Goal: Task Accomplishment & Management: Manage account settings

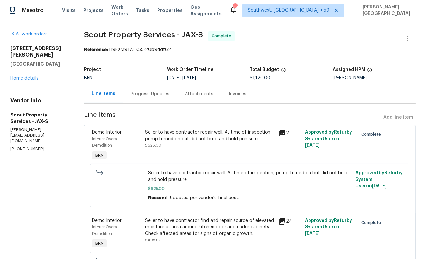
click at [132, 102] on div "Progress Updates" at bounding box center [150, 93] width 54 height 19
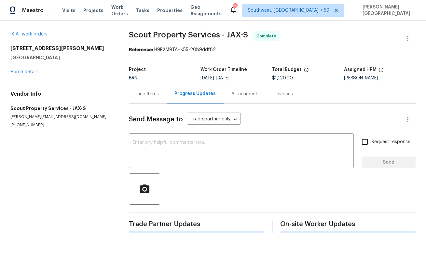
click at [132, 102] on div "Line Items" at bounding box center [148, 93] width 38 height 19
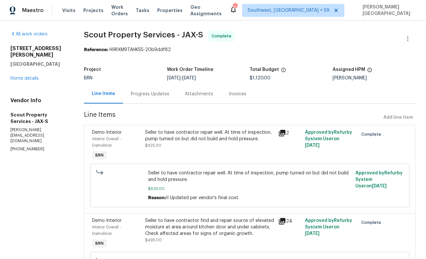
click at [151, 95] on div "Progress Updates" at bounding box center [150, 94] width 38 height 7
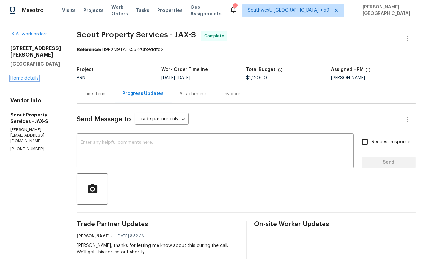
click at [18, 81] on link "Home details" at bounding box center [24, 78] width 28 height 5
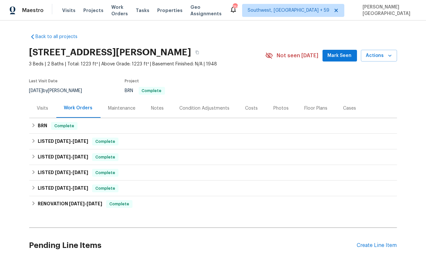
scroll to position [52, 0]
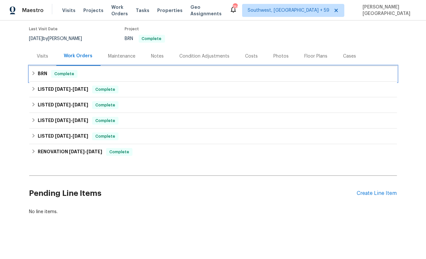
click at [37, 76] on div "BRN Complete" at bounding box center [213, 74] width 364 height 8
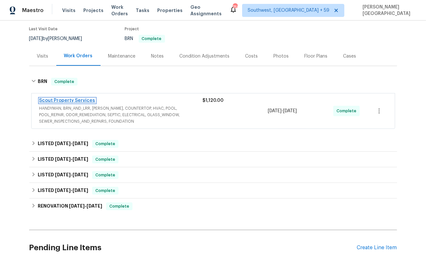
click at [67, 100] on link "Scout Property Services" at bounding box center [67, 100] width 56 height 5
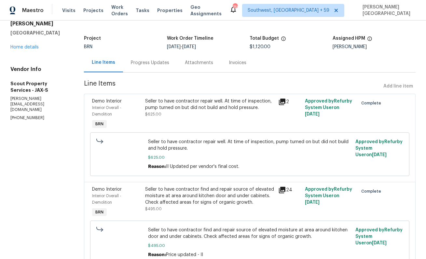
scroll to position [25, 0]
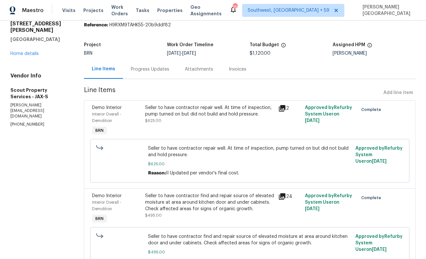
click at [149, 70] on div "Progress Updates" at bounding box center [150, 69] width 38 height 7
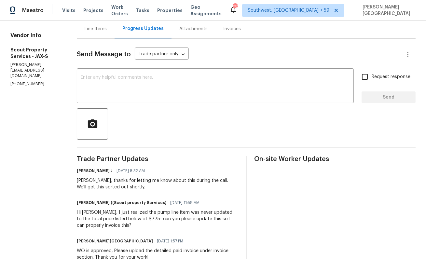
scroll to position [107, 0]
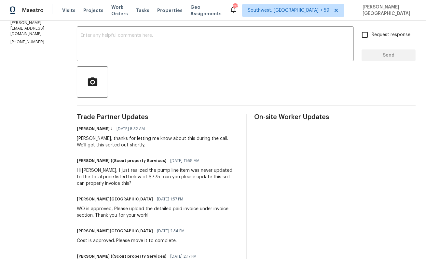
click at [89, 177] on div "Hi Isabel, I just realized the pump line item was never updated to the total pr…" at bounding box center [158, 177] width 162 height 20
copy div "775"
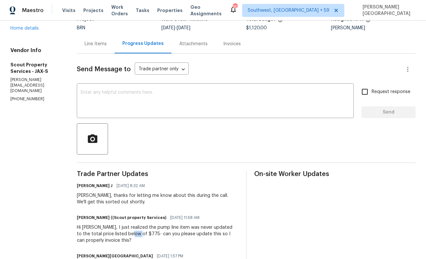
scroll to position [0, 0]
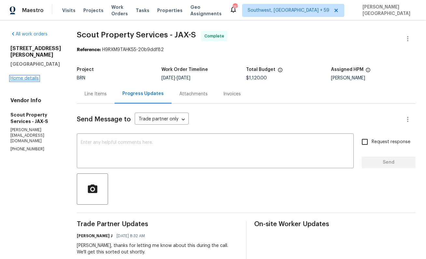
click at [19, 81] on link "Home details" at bounding box center [24, 78] width 28 height 5
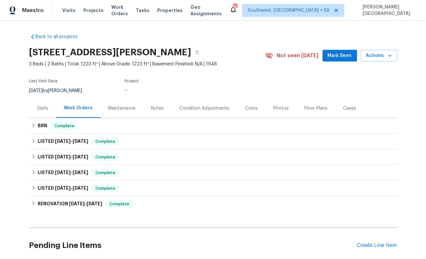
scroll to position [52, 0]
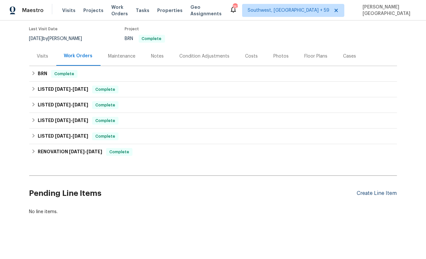
click at [367, 192] on div "Create Line Item" at bounding box center [377, 194] width 40 height 6
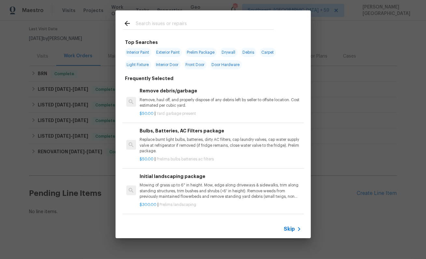
click at [285, 227] on span "Skip" at bounding box center [289, 229] width 11 height 7
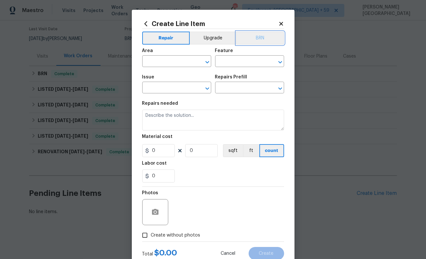
click at [274, 33] on button "BRN" at bounding box center [260, 38] width 48 height 13
click at [178, 59] on input "text" at bounding box center [167, 62] width 51 height 10
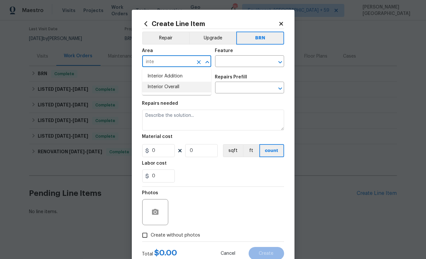
click at [158, 88] on li "Interior Overall" at bounding box center [176, 87] width 69 height 11
type input "Interior Overall"
click at [231, 59] on input "text" at bounding box center [240, 62] width 51 height 10
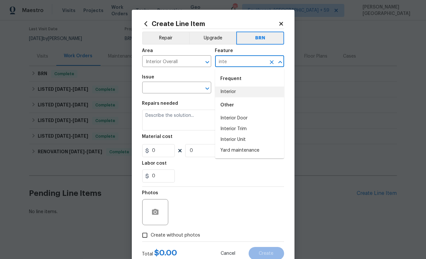
click at [233, 93] on li "Interior" at bounding box center [249, 92] width 69 height 11
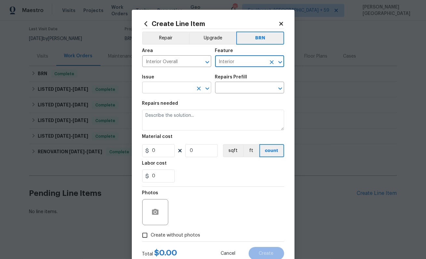
type input "Interior"
click at [161, 87] on input "text" at bounding box center [167, 88] width 51 height 10
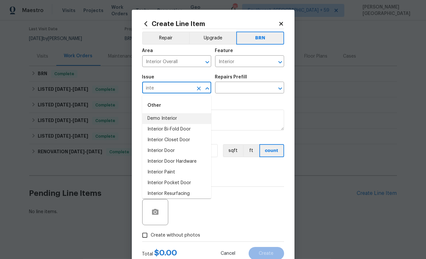
click at [163, 119] on li "Demo Interior" at bounding box center [176, 118] width 69 height 11
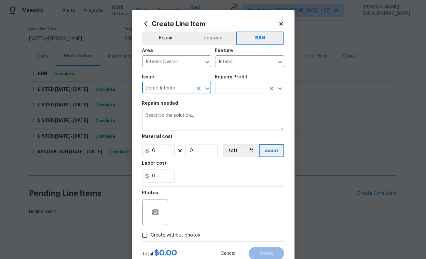
type input "Demo Interior"
click at [225, 85] on input "text" at bounding box center [240, 88] width 51 height 10
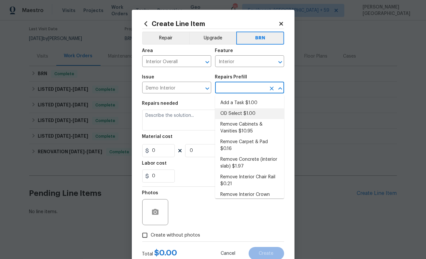
click at [233, 119] on li "OD Select $1.00" at bounding box center [249, 113] width 69 height 11
type input "Demolition"
type input "OD Select $1.00"
type textarea "Refer to the agreed upon scope document for further details."
type input "1"
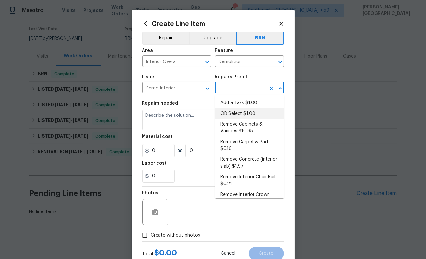
type input "1"
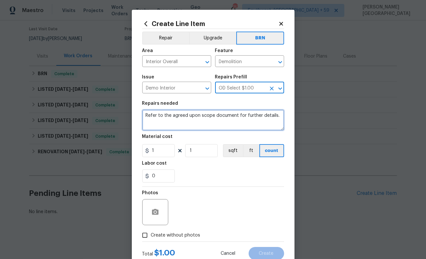
click at [200, 122] on textarea "Refer to the agreed upon scope document for further details." at bounding box center [213, 120] width 142 height 21
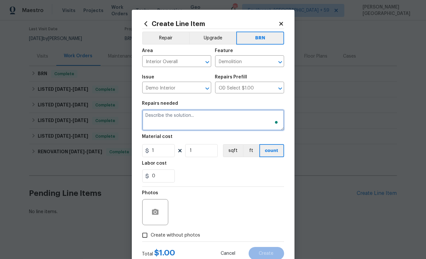
paste textarea "775"
type textarea "775"
type textarea "Supplementary WO"
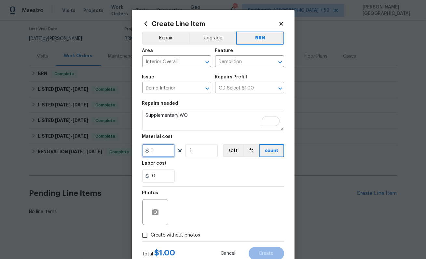
click at [161, 151] on input "1" at bounding box center [158, 150] width 33 height 13
type input "0"
click at [158, 178] on input "0" at bounding box center [158, 176] width 33 height 13
paste input "775"
type input "775"
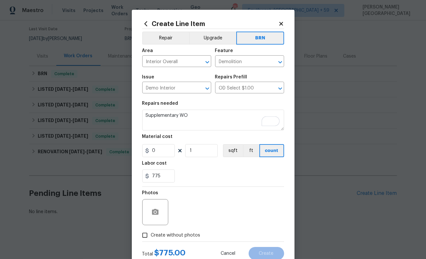
click at [172, 237] on span "Create without photos" at bounding box center [176, 235] width 50 height 7
click at [151, 237] on input "Create without photos" at bounding box center [145, 235] width 12 height 12
checkbox input "true"
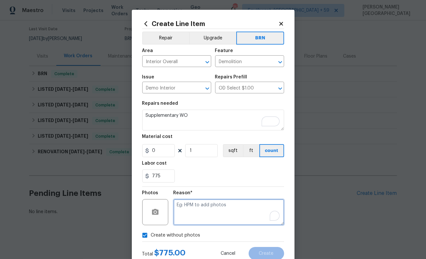
click at [203, 217] on textarea "To enrich screen reader interactions, please activate Accessibility in Grammarl…" at bounding box center [229, 212] width 111 height 26
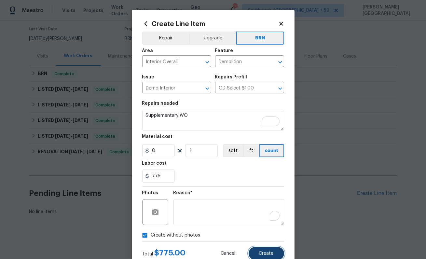
click at [266, 255] on span "Create" at bounding box center [266, 253] width 15 height 5
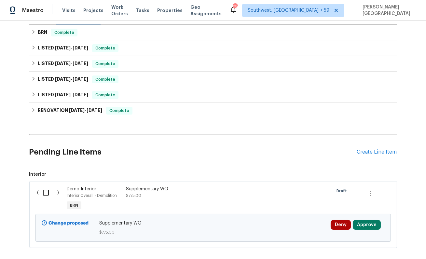
scroll to position [126, 0]
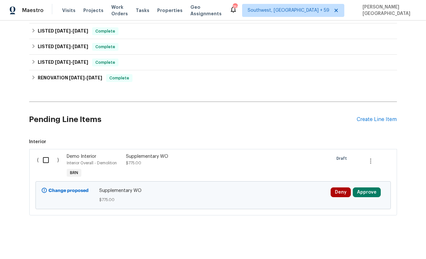
click at [37, 162] on div "( )" at bounding box center [51, 166] width 30 height 30
click at [47, 162] on input "checkbox" at bounding box center [48, 160] width 19 height 14
checkbox input "true"
click at [404, 240] on span "Create Work Order" at bounding box center [388, 243] width 43 height 8
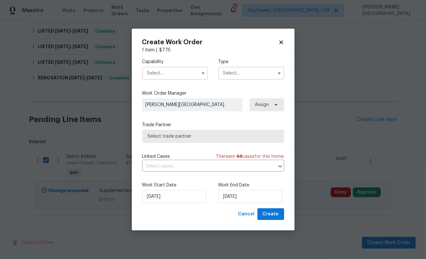
click at [172, 75] on input "text" at bounding box center [175, 73] width 66 height 13
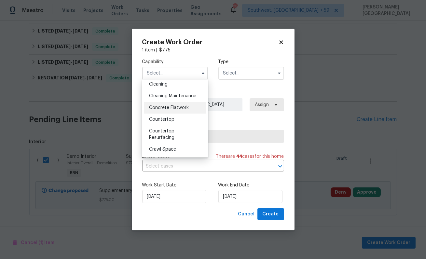
scroll to position [0, 0]
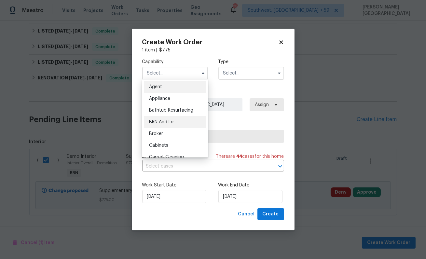
click at [170, 122] on span "BRN And Lrr" at bounding box center [161, 122] width 25 height 5
type input "BRN And Lrr"
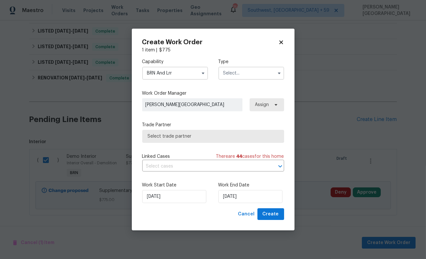
click at [226, 81] on div "Capability BRN And Lrr Type" at bounding box center [213, 69] width 142 height 32
click at [226, 76] on input "text" at bounding box center [252, 73] width 66 height 13
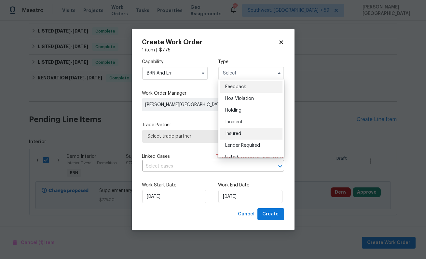
scroll to position [148, 0]
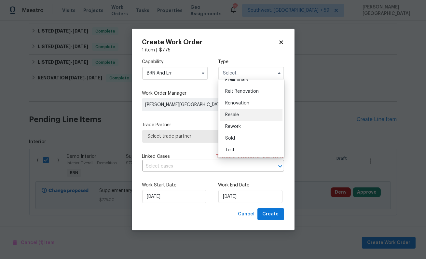
click at [237, 117] on span "Resale" at bounding box center [232, 115] width 14 height 5
type input "Resale"
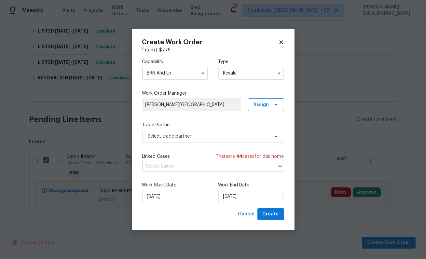
click at [193, 166] on input "text" at bounding box center [204, 167] width 124 height 10
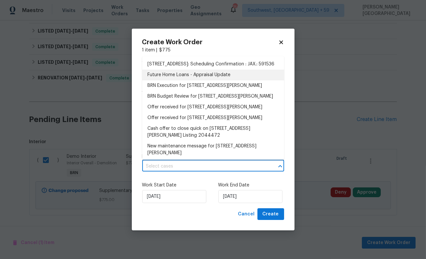
click at [182, 90] on li "BRN Execution for 4026 Capper Rd, Jacksonville, FL 32218" at bounding box center [213, 85] width 142 height 11
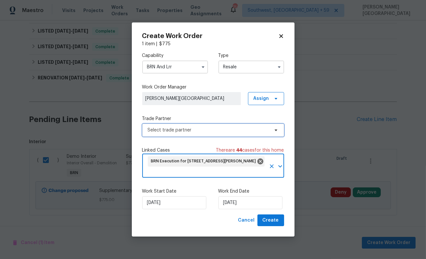
click at [187, 133] on span "Select trade partner" at bounding box center [208, 130] width 121 height 7
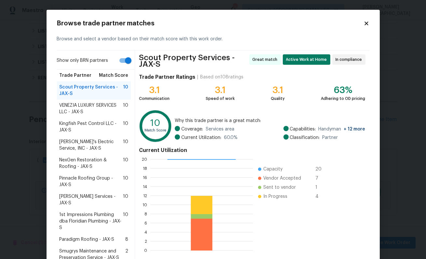
scroll to position [39, 0]
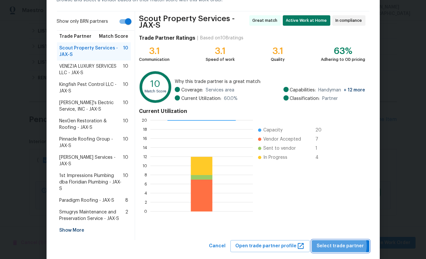
click at [339, 242] on span "Select trade partner" at bounding box center [340, 246] width 47 height 8
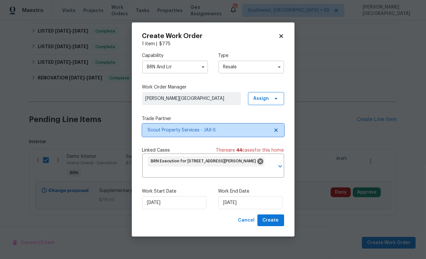
scroll to position [0, 0]
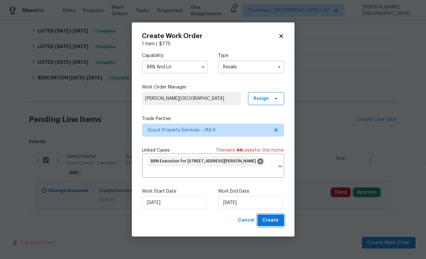
click at [271, 224] on span "Create" at bounding box center [271, 221] width 16 height 8
checkbox input "false"
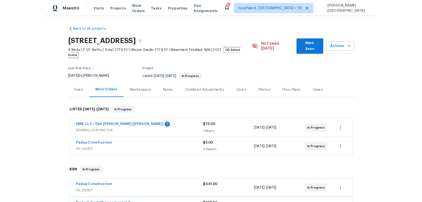
scroll to position [58, 0]
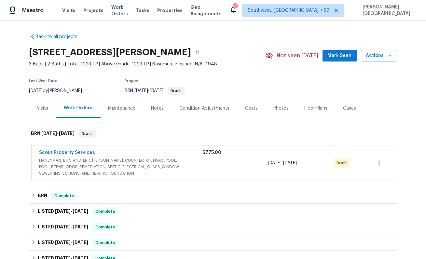
click at [83, 148] on div "Scout Property Services HANDYMAN, BRN_AND_LRR, [PERSON_NAME], COUNTERTOP, HVAC,…" at bounding box center [213, 163] width 363 height 35
click at [83, 149] on span "Scout Property Services" at bounding box center [67, 152] width 56 height 7
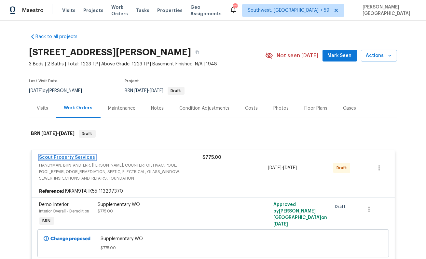
click at [80, 159] on link "Scout Property Services" at bounding box center [67, 157] width 56 height 5
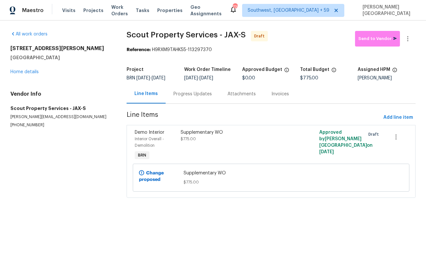
click at [181, 93] on div "Progress Updates" at bounding box center [193, 94] width 38 height 7
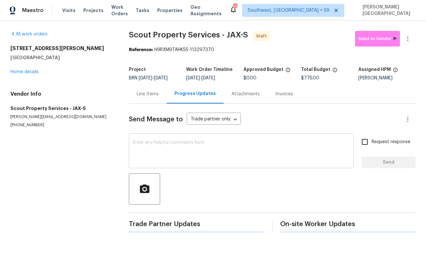
click at [169, 148] on textarea at bounding box center [241, 151] width 217 height 23
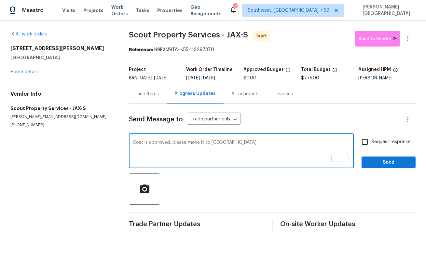
type textarea "Cost is approved, please move it to QC"
click at [376, 146] on label "Request response" at bounding box center [384, 142] width 52 height 14
click at [372, 146] on input "Request response" at bounding box center [365, 142] width 14 height 14
checkbox input "true"
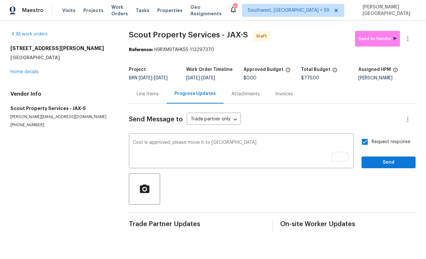
click at [376, 155] on div "Request response Send" at bounding box center [389, 151] width 54 height 33
click at [408, 42] on icon "button" at bounding box center [408, 39] width 8 height 8
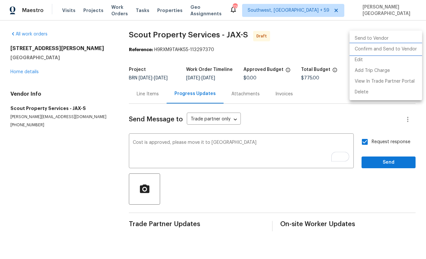
click at [400, 49] on li "Confirm and Send to Vendor" at bounding box center [386, 49] width 73 height 11
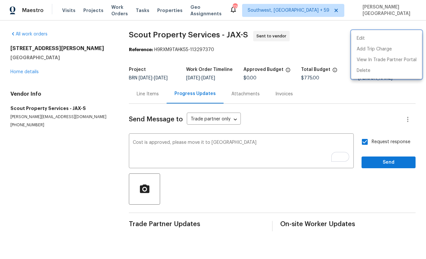
click at [377, 164] on div at bounding box center [213, 129] width 426 height 259
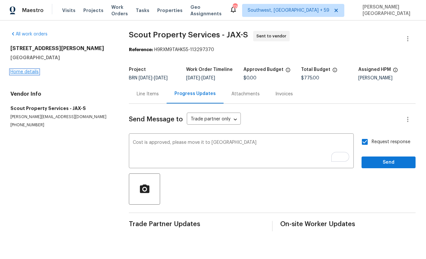
click at [34, 71] on link "Home details" at bounding box center [24, 72] width 28 height 5
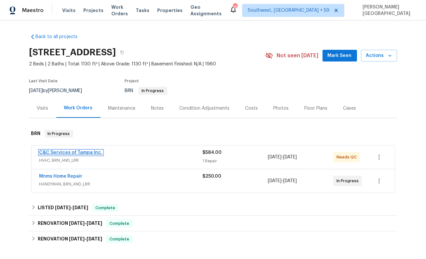
click at [78, 153] on link "C&C Services of Tampa Inc." at bounding box center [70, 152] width 63 height 5
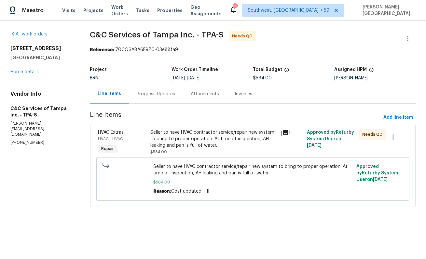
click at [153, 92] on div "Progress Updates" at bounding box center [156, 94] width 38 height 7
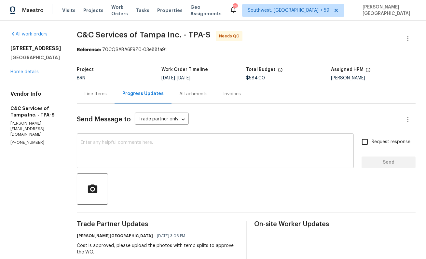
click at [132, 154] on textarea at bounding box center [215, 151] width 269 height 23
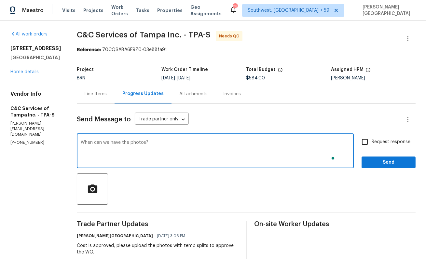
type textarea "When can we have the photos?"
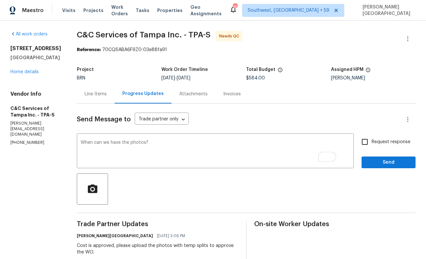
click at [374, 144] on span "Request response" at bounding box center [391, 142] width 39 height 7
click at [372, 144] on input "Request response" at bounding box center [365, 142] width 14 height 14
checkbox input "true"
click at [373, 162] on span "Send" at bounding box center [389, 163] width 44 height 8
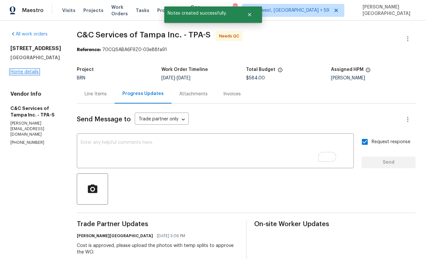
click at [32, 74] on link "Home details" at bounding box center [24, 72] width 28 height 5
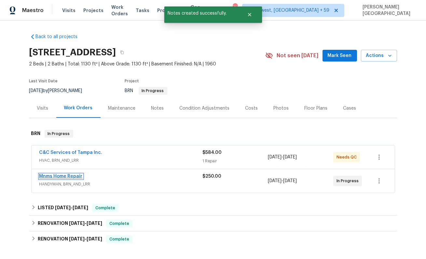
click at [70, 175] on link "Mnms Home Repair" at bounding box center [60, 176] width 43 height 5
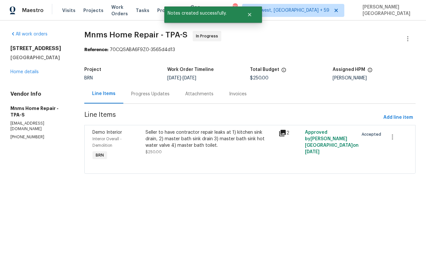
click at [156, 93] on div "Progress Updates" at bounding box center [150, 94] width 38 height 7
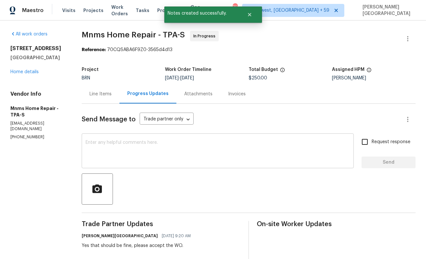
click at [167, 150] on textarea at bounding box center [218, 151] width 264 height 23
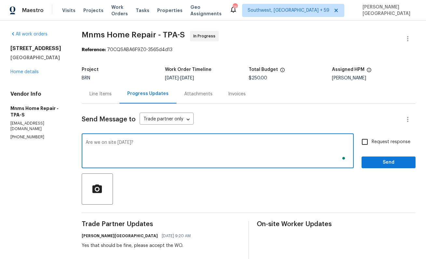
type textarea "Are we on site today?"
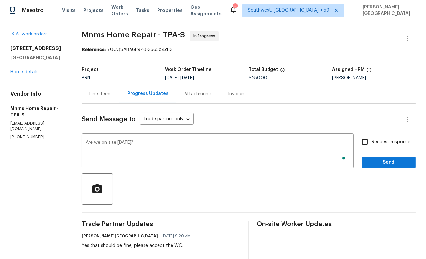
click at [374, 137] on label "Request response" at bounding box center [384, 142] width 52 height 14
click at [372, 137] on input "Request response" at bounding box center [365, 142] width 14 height 14
checkbox input "true"
click at [375, 159] on span "Send" at bounding box center [389, 163] width 44 height 8
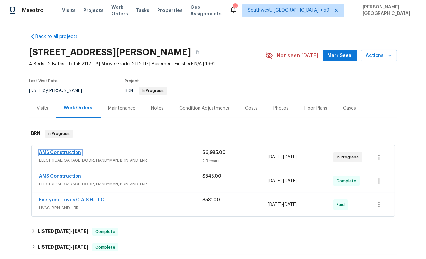
click at [66, 153] on link "AMS Construction" at bounding box center [60, 152] width 42 height 5
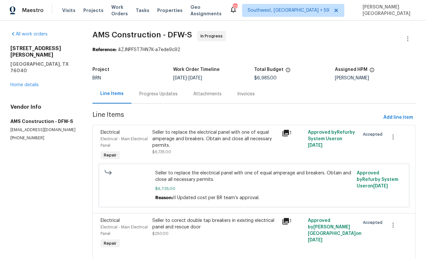
click at [157, 98] on div "Progress Updates" at bounding box center [159, 93] width 54 height 19
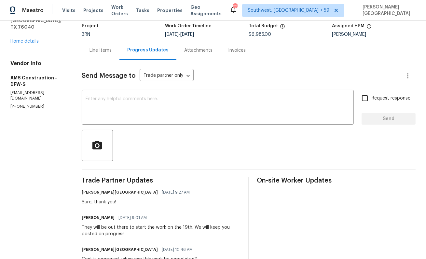
scroll to position [39, 0]
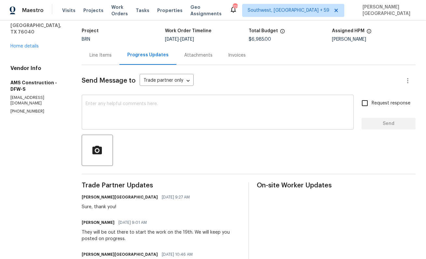
click at [123, 124] on textarea at bounding box center [218, 113] width 264 height 23
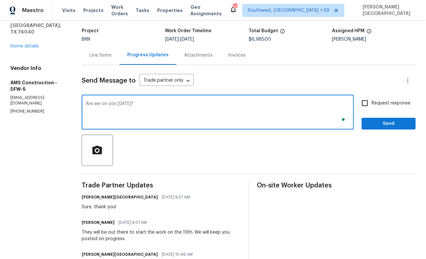
type textarea "Are we on site [DATE]?"
click at [378, 103] on span "Request response" at bounding box center [391, 103] width 39 height 7
click at [372, 103] on input "Request response" at bounding box center [365, 103] width 14 height 14
checkbox input "true"
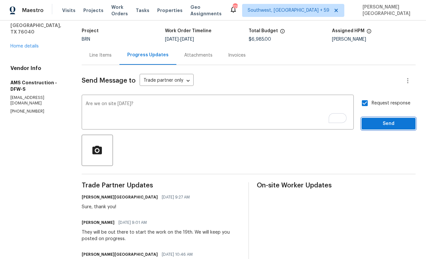
click at [383, 129] on button "Send" at bounding box center [389, 124] width 54 height 12
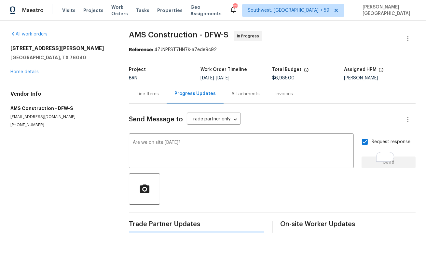
scroll to position [0, 0]
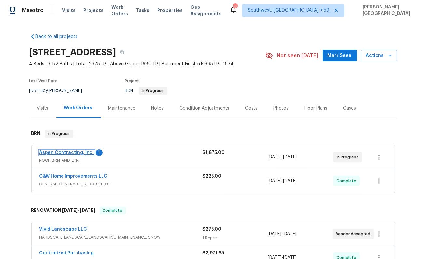
click at [79, 151] on link "Aspen Contracting, Inc." at bounding box center [66, 152] width 55 height 5
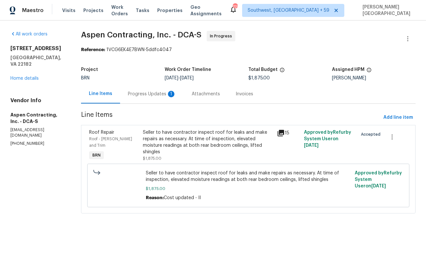
click at [164, 97] on div "Progress Updates 1" at bounding box center [152, 94] width 48 height 7
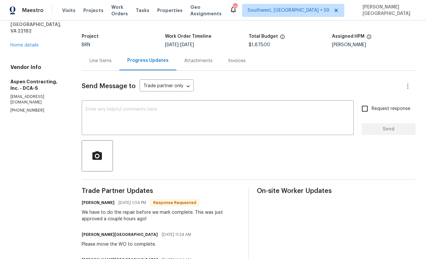
scroll to position [39, 0]
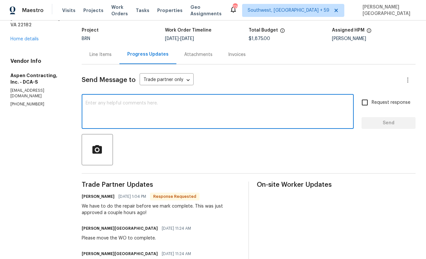
click at [123, 116] on textarea at bounding box center [218, 112] width 264 height 23
type textarea "Okay, thank you!"
click at [373, 98] on label "Request response" at bounding box center [384, 103] width 52 height 14
click at [372, 98] on input "Request response" at bounding box center [365, 103] width 14 height 14
checkbox input "true"
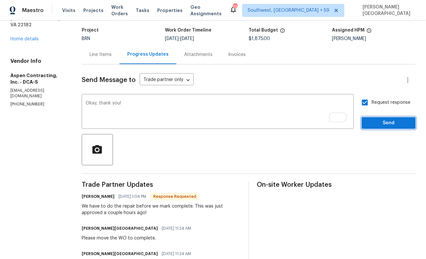
click at [376, 118] on button "Send" at bounding box center [389, 123] width 54 height 12
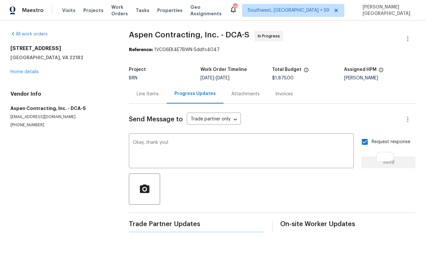
scroll to position [0, 0]
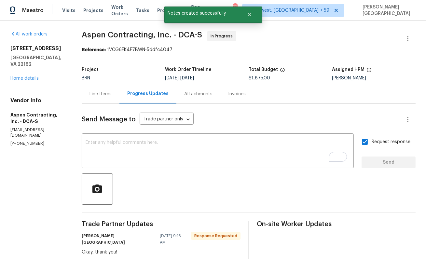
click at [104, 36] on span "Aspen Contracting, Inc. - DCA-S" at bounding box center [142, 35] width 121 height 8
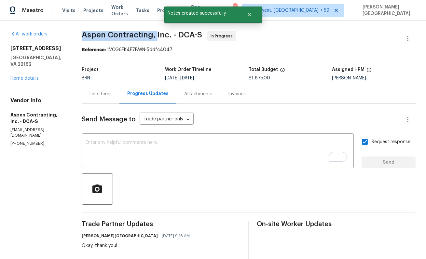
click at [155, 36] on span "Aspen Contracting, Inc. - DCA-S" at bounding box center [142, 35] width 121 height 8
copy span "Aspen Contracting,"
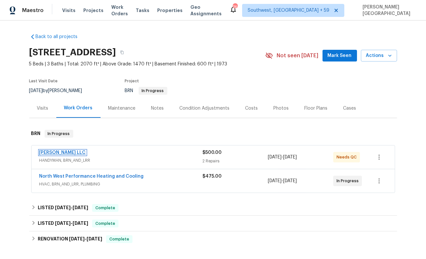
click at [68, 153] on link "[PERSON_NAME] LLC" at bounding box center [62, 152] width 47 height 5
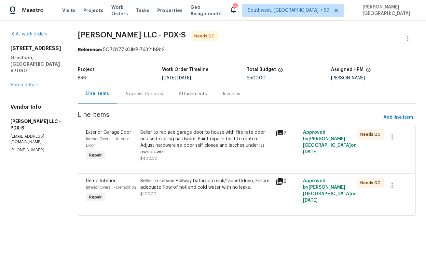
click at [183, 144] on div "Seller to replace garage door to house with fire rate door and self closing har…" at bounding box center [206, 142] width 132 height 26
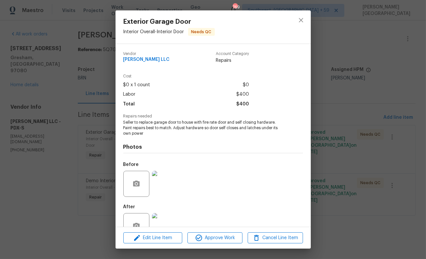
scroll to position [20, 0]
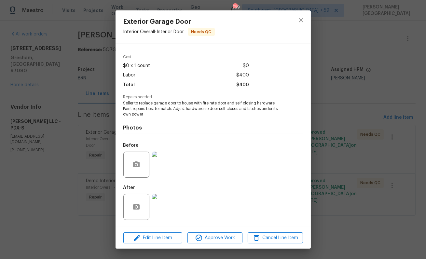
click at [396, 172] on div "Exterior Garage Door Interior Overall - Interior Door Needs QC Vendor [PERSON_N…" at bounding box center [213, 129] width 426 height 259
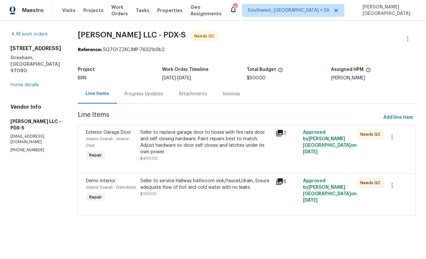
click at [140, 98] on div "Progress Updates" at bounding box center [144, 93] width 54 height 19
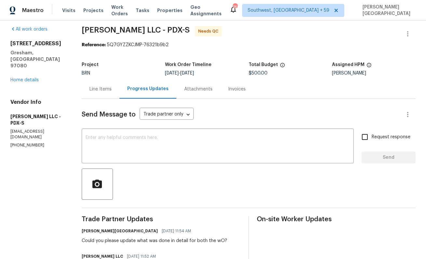
scroll to position [6, 0]
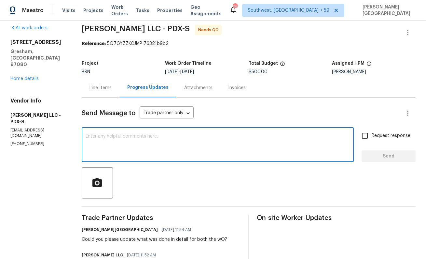
click at [127, 151] on textarea at bounding box center [218, 145] width 264 height 23
type textarea "Hey can we please have an update on this?"
click at [376, 139] on span "Request response" at bounding box center [391, 136] width 39 height 7
click at [372, 139] on input "Request response" at bounding box center [365, 136] width 14 height 14
checkbox input "true"
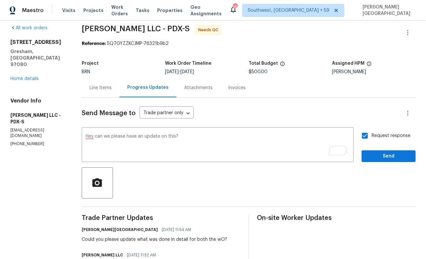
click at [382, 163] on div "Send Message to Trade partner only Trade partner only ​ Hey can we please have …" at bounding box center [249, 264] width 334 height 332
click at [380, 156] on span "Send" at bounding box center [389, 156] width 44 height 8
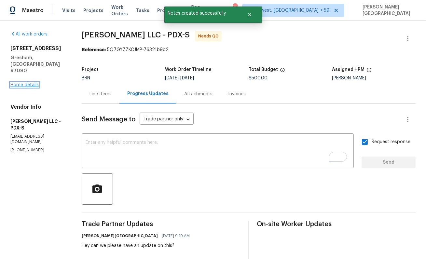
click at [22, 83] on link "Home details" at bounding box center [24, 85] width 28 height 5
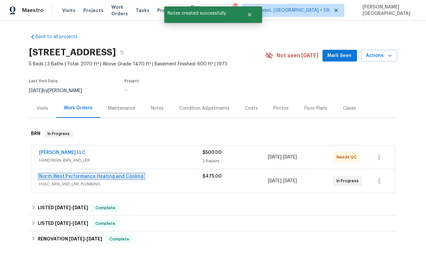
click at [84, 177] on link "North West Performance Heating and Cooling" at bounding box center [91, 176] width 105 height 5
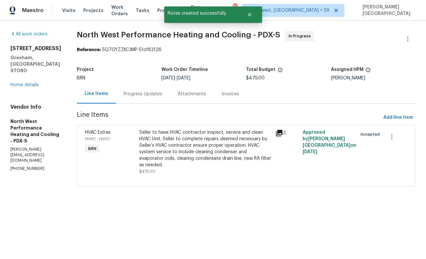
click at [157, 94] on div "Progress Updates" at bounding box center [143, 94] width 38 height 7
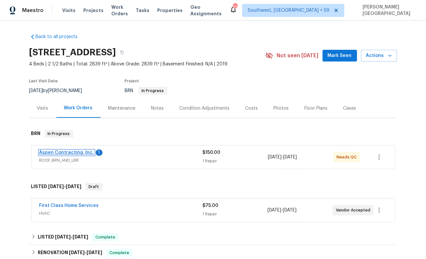
click at [79, 153] on link "Aspen Contracting, Inc." at bounding box center [66, 152] width 55 height 5
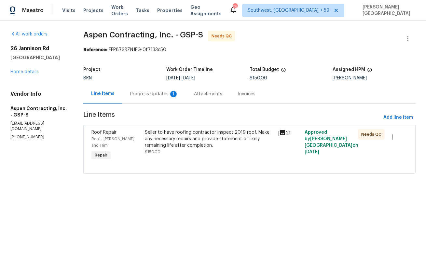
click at [159, 95] on div "Progress Updates 1" at bounding box center [154, 94] width 48 height 7
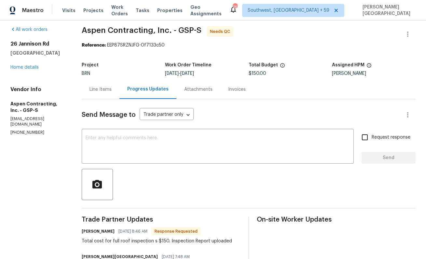
scroll to position [4, 0]
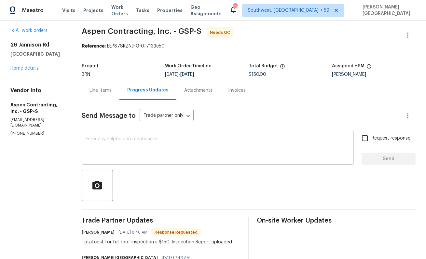
click at [119, 152] on textarea at bounding box center [218, 148] width 264 height 23
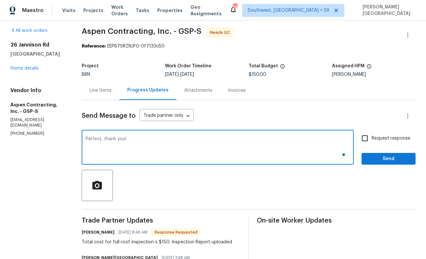
type textarea "Perfect, thank you!"
click at [376, 141] on span "Request response" at bounding box center [391, 138] width 39 height 7
click at [372, 141] on input "Request response" at bounding box center [365, 139] width 14 height 14
checkbox input "true"
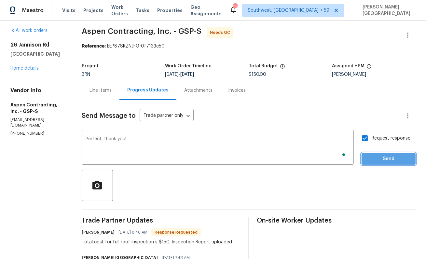
click at [376, 156] on span "Send" at bounding box center [389, 159] width 44 height 8
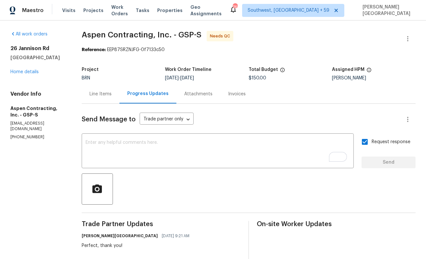
click at [110, 95] on div "Line Items" at bounding box center [101, 94] width 22 height 7
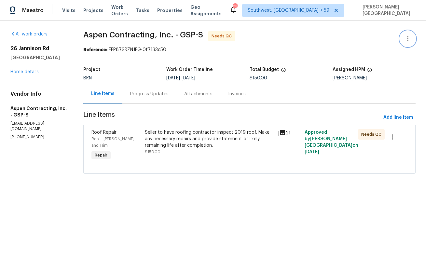
click at [406, 43] on button "button" at bounding box center [408, 39] width 16 height 16
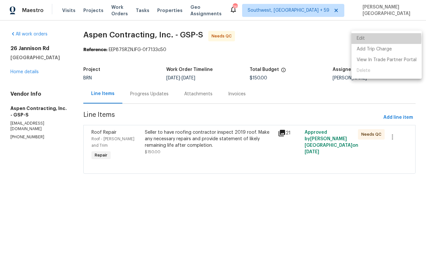
click at [369, 39] on li "Edit" at bounding box center [387, 38] width 70 height 11
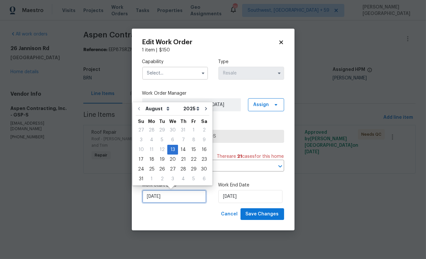
click at [189, 193] on input "8/13/2025" at bounding box center [174, 196] width 64 height 13
click at [148, 159] on div "18" at bounding box center [152, 159] width 10 height 9
type input "8/18/2025"
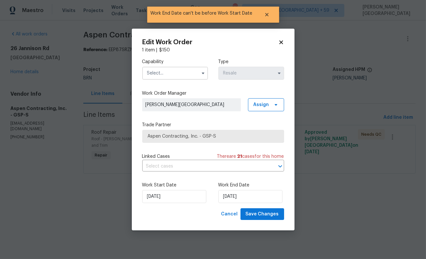
click at [163, 179] on div "Work Start Date 8/18/2025 Work End Date 8/18/2025" at bounding box center [213, 193] width 142 height 32
click at [164, 171] on input "text" at bounding box center [204, 167] width 124 height 10
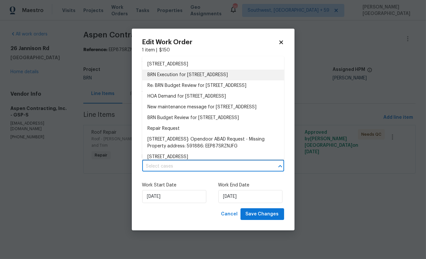
click at [178, 75] on li "BRN Execution for 26 Jannison Rd, Boiling Springs, SC 29316" at bounding box center [213, 75] width 142 height 11
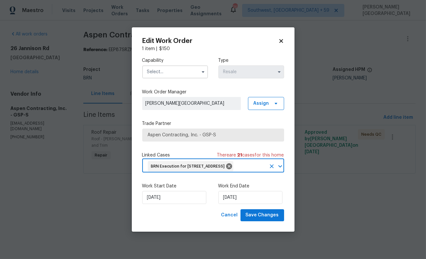
click at [167, 65] on input "text" at bounding box center [175, 71] width 66 height 13
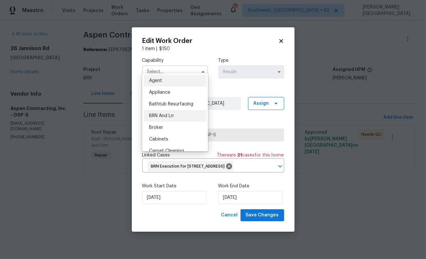
click at [171, 116] on span "BRN And Lrr" at bounding box center [161, 116] width 25 height 5
type input "BRN And Lrr"
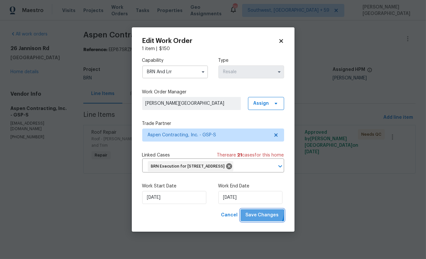
click at [260, 218] on span "Save Changes" at bounding box center [262, 215] width 33 height 8
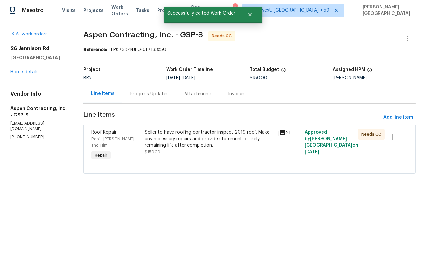
click at [147, 93] on div "Progress Updates" at bounding box center [149, 94] width 38 height 7
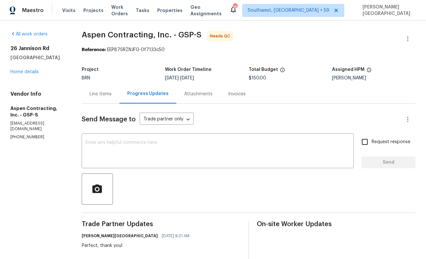
click at [101, 91] on div "Line Items" at bounding box center [101, 94] width 22 height 7
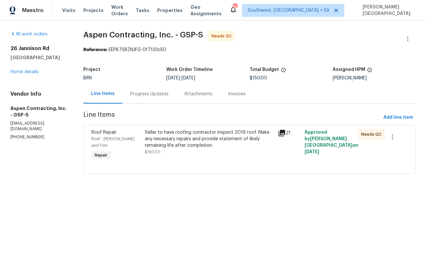
click at [165, 142] on div "Seller to have roofing contractor inspect 2019 roof. Make any necessary repairs…" at bounding box center [210, 139] width 130 height 20
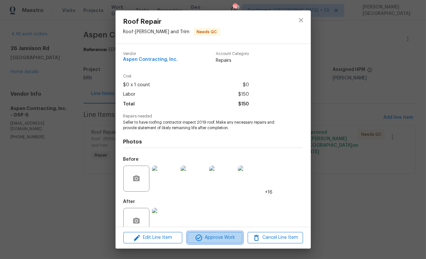
click at [210, 233] on button "Approve Work" at bounding box center [215, 237] width 55 height 11
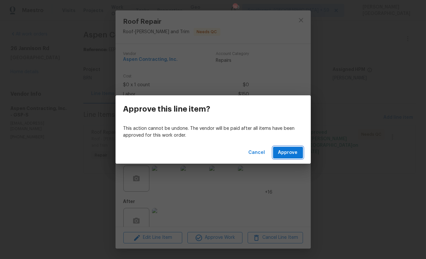
click at [284, 152] on span "Approve" at bounding box center [288, 153] width 20 height 8
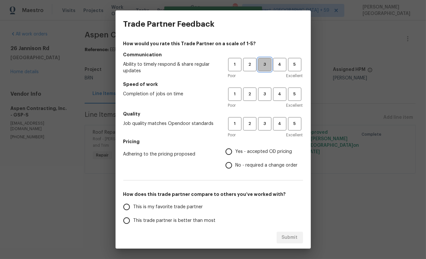
click at [268, 60] on button "3" at bounding box center [264, 64] width 13 height 13
click at [268, 82] on h5 "Speed of work" at bounding box center [213, 84] width 180 height 7
click at [268, 97] on span "3" at bounding box center [265, 94] width 12 height 7
click at [268, 132] on div "1 2 3 4 5 Poor Excellent" at bounding box center [265, 127] width 75 height 21
click at [265, 125] on span "3" at bounding box center [265, 123] width 12 height 7
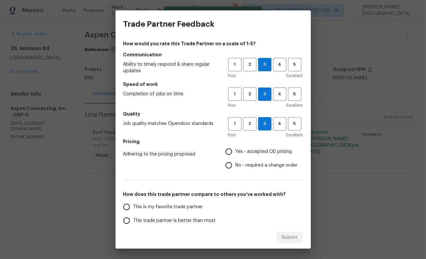
click at [241, 145] on label "Yes - accepted OD pricing" at bounding box center [260, 152] width 76 height 14
click at [236, 145] on input "Yes - accepted OD pricing" at bounding box center [229, 152] width 14 height 14
radio input "true"
click at [172, 218] on span "This trade partner is better than most" at bounding box center [175, 221] width 82 height 7
click at [134, 217] on input "This trade partner is better than most" at bounding box center [127, 221] width 14 height 14
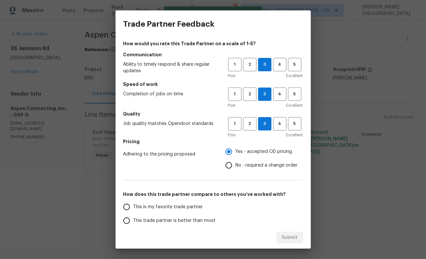
scroll to position [1, 0]
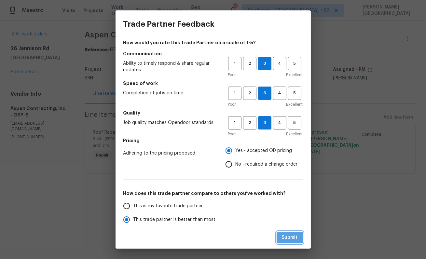
click at [296, 240] on span "Submit" at bounding box center [290, 238] width 16 height 8
radio input "true"
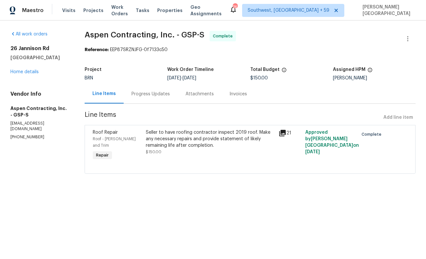
click at [153, 106] on section "Aspen Contracting, Inc. - GSP-S Complete Reference: EEP87SRZNJFG-0f7133c50 Proj…" at bounding box center [250, 106] width 331 height 151
click at [157, 97] on div "Progress Updates" at bounding box center [151, 93] width 54 height 19
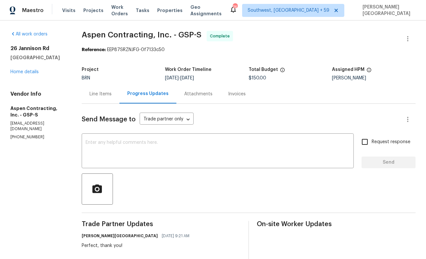
click at [242, 98] on div "Invoices" at bounding box center [237, 93] width 33 height 19
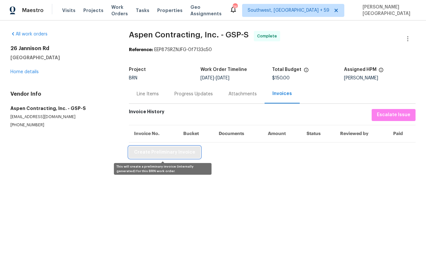
click at [153, 155] on span "Create Preliminary Invoice" at bounding box center [164, 153] width 61 height 8
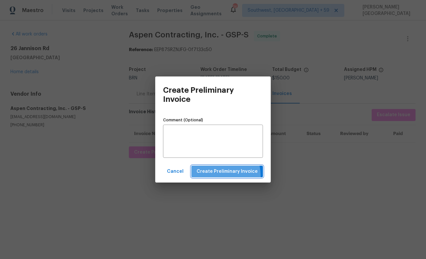
click at [209, 177] on button "Create Preliminary Invoice" at bounding box center [228, 172] width 72 height 12
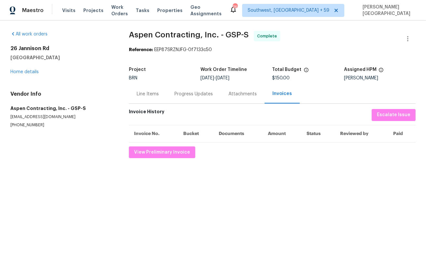
click at [150, 97] on div "Line Items" at bounding box center [148, 93] width 38 height 19
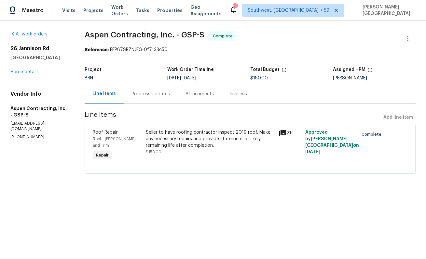
click at [148, 93] on div "Progress Updates" at bounding box center [151, 94] width 38 height 7
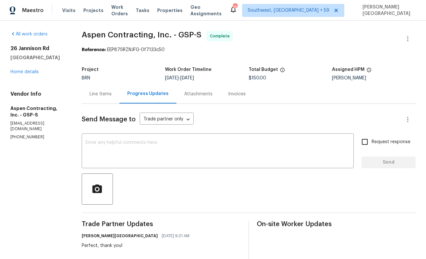
click at [103, 91] on div "Line Items" at bounding box center [101, 93] width 38 height 19
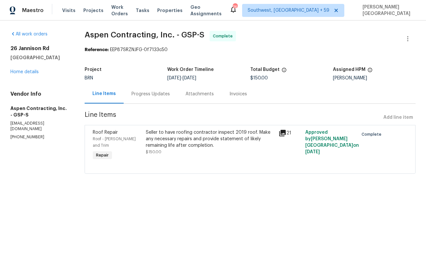
click at [148, 98] on div "Progress Updates" at bounding box center [151, 93] width 54 height 19
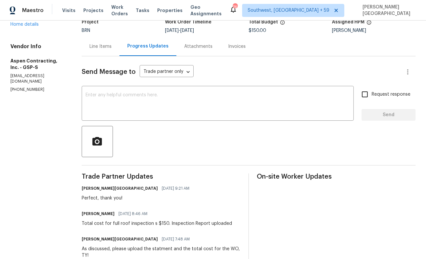
scroll to position [69, 0]
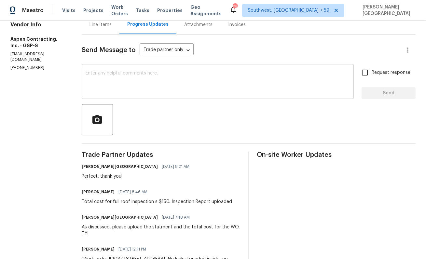
click at [138, 90] on textarea at bounding box center [218, 82] width 264 height 23
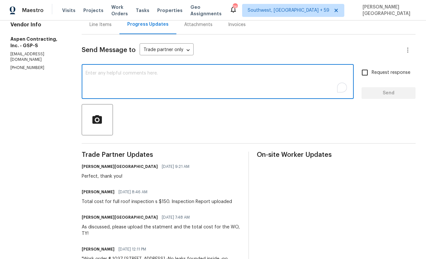
paste textarea "26 Jannison Rd, Boiling Springs, SC 29316"
click at [108, 89] on textarea "26 Jannison Rd, Boiling Springs, SC 29316" at bounding box center [218, 82] width 264 height 23
paste textarea "WO is approved, Please upload the detailed paid invoice under invoice section. …"
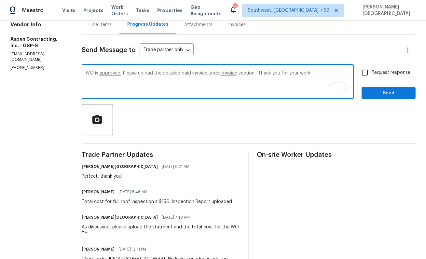
type textarea "WO is approved, Please upload the detailed paid invoice under invoice section. …"
click at [374, 75] on span "Request response" at bounding box center [391, 72] width 39 height 7
click at [372, 75] on input "Request response" at bounding box center [365, 73] width 14 height 14
checkbox input "true"
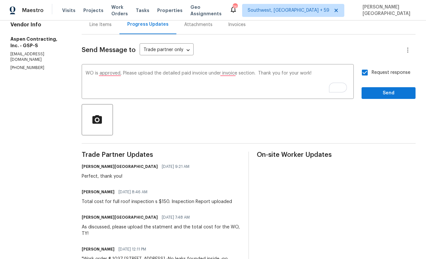
click at [387, 102] on div "Send Message to Trade partner only Trade partner only ​ WO is approved, Please …" at bounding box center [249, 248] width 334 height 427
click at [384, 97] on button "Send" at bounding box center [389, 93] width 54 height 12
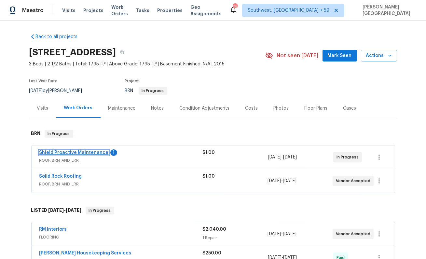
click at [86, 153] on link "Shield Proactive Maintenance" at bounding box center [73, 152] width 69 height 5
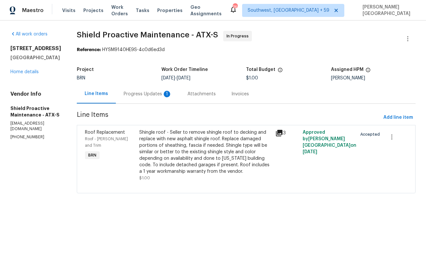
click at [152, 99] on div "Progress Updates 1" at bounding box center [148, 93] width 64 height 19
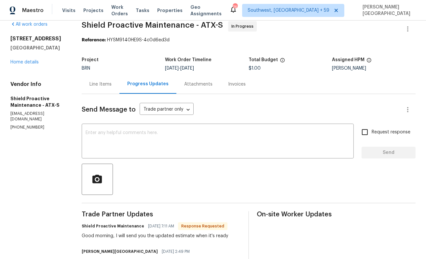
scroll to position [24, 0]
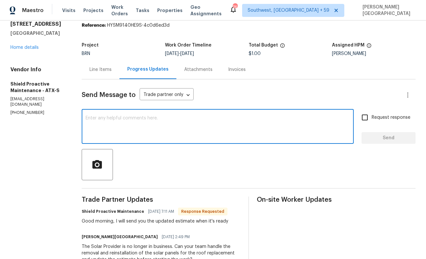
click at [120, 129] on textarea at bounding box center [218, 127] width 264 height 23
type textarea "Perfect, thank you!"
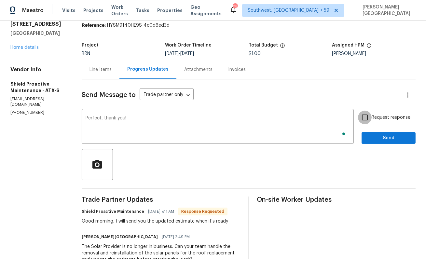
click at [365, 117] on input "Request response" at bounding box center [365, 118] width 14 height 14
checkbox input "true"
click at [382, 136] on span "Send" at bounding box center [389, 138] width 44 height 8
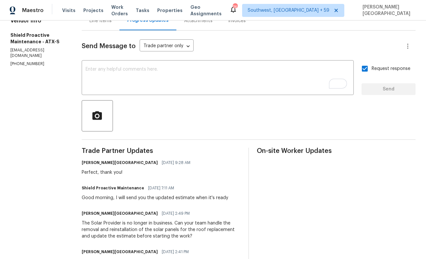
scroll to position [189, 0]
